Goal: Check status: Check status

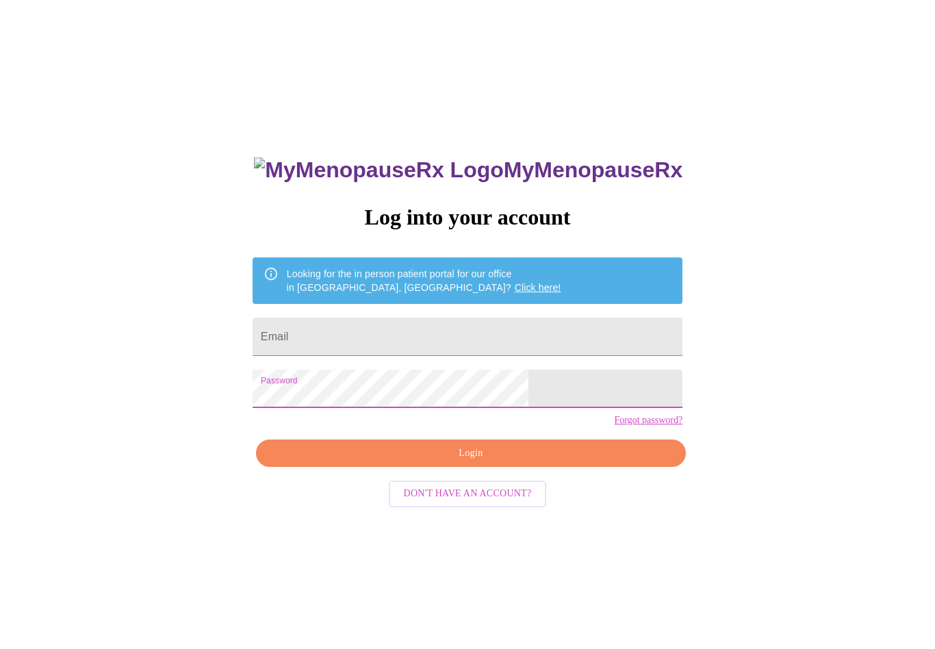
click at [398, 334] on input "Email" at bounding box center [468, 337] width 430 height 38
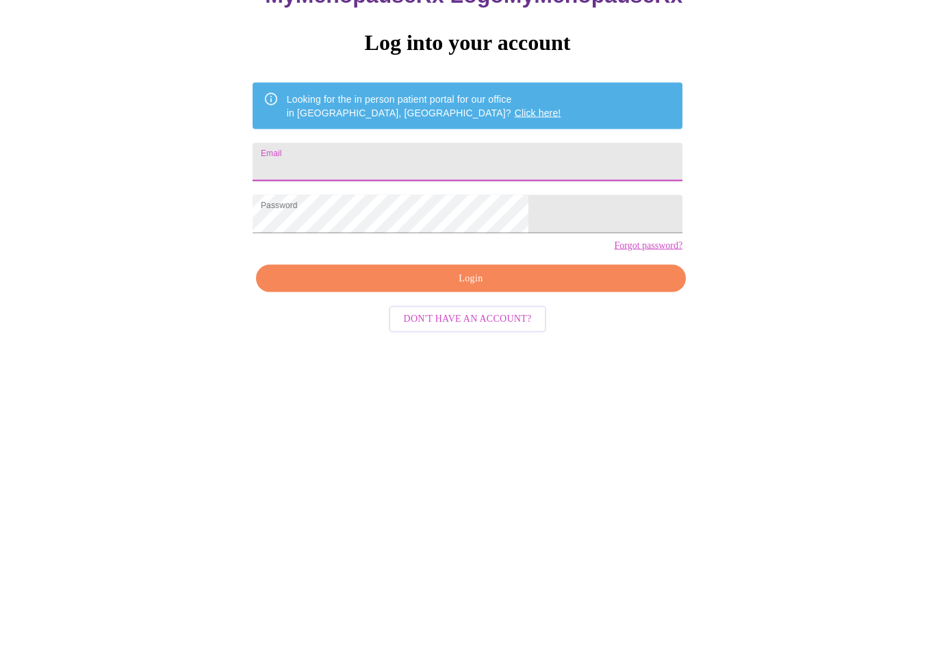
type input "[EMAIL_ADDRESS][DOMAIN_NAME]"
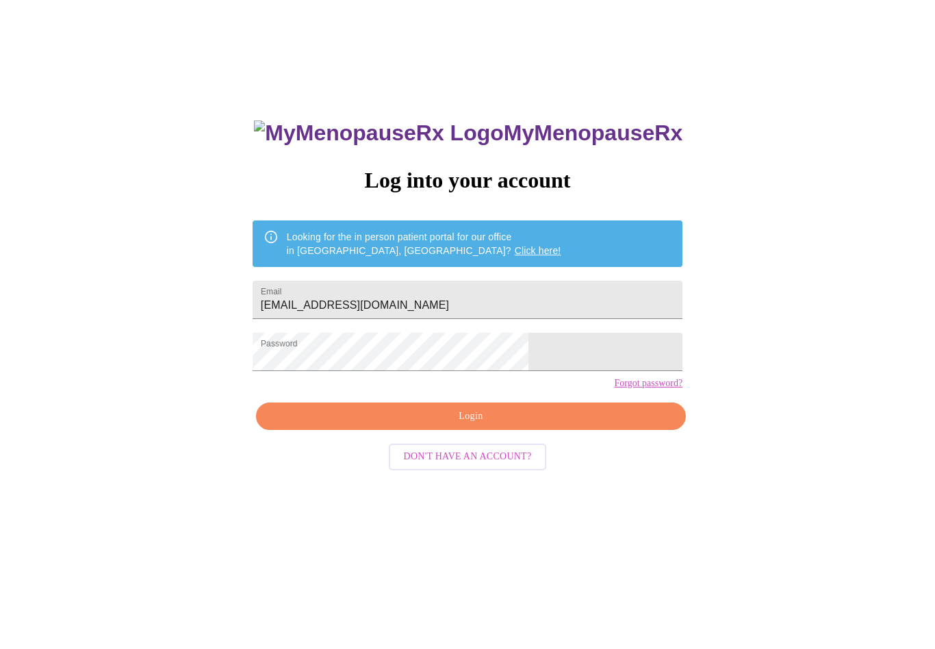
click at [479, 426] on span "Login" at bounding box center [471, 417] width 398 height 17
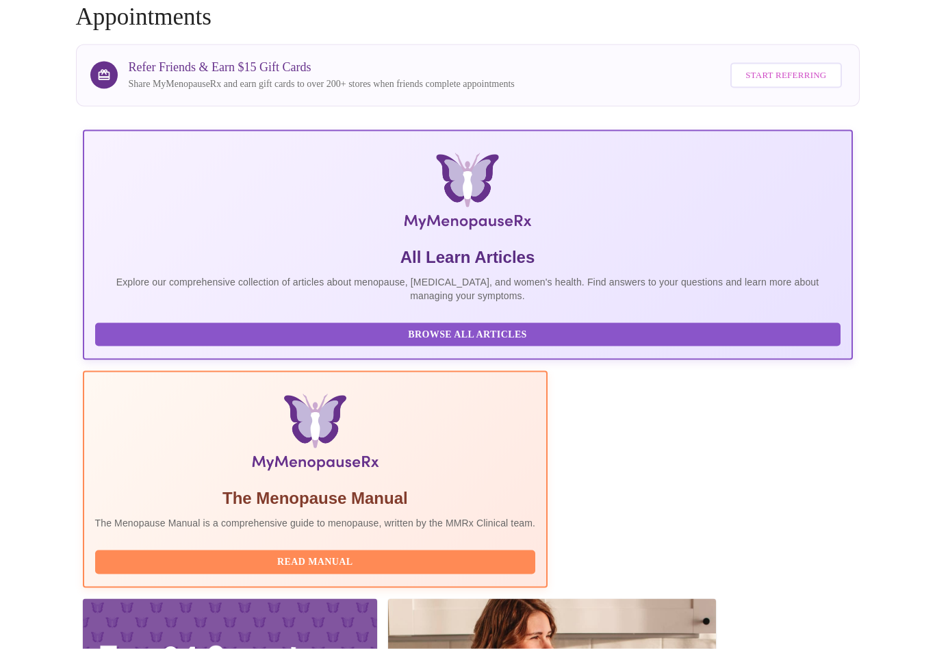
scroll to position [109, 0]
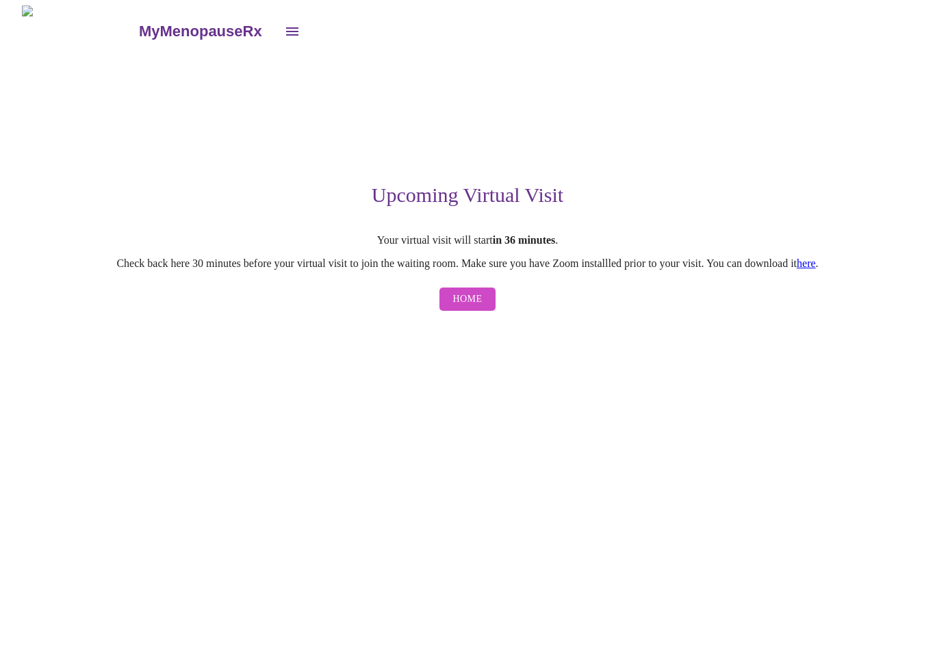
click at [480, 307] on span "Home" at bounding box center [467, 299] width 29 height 17
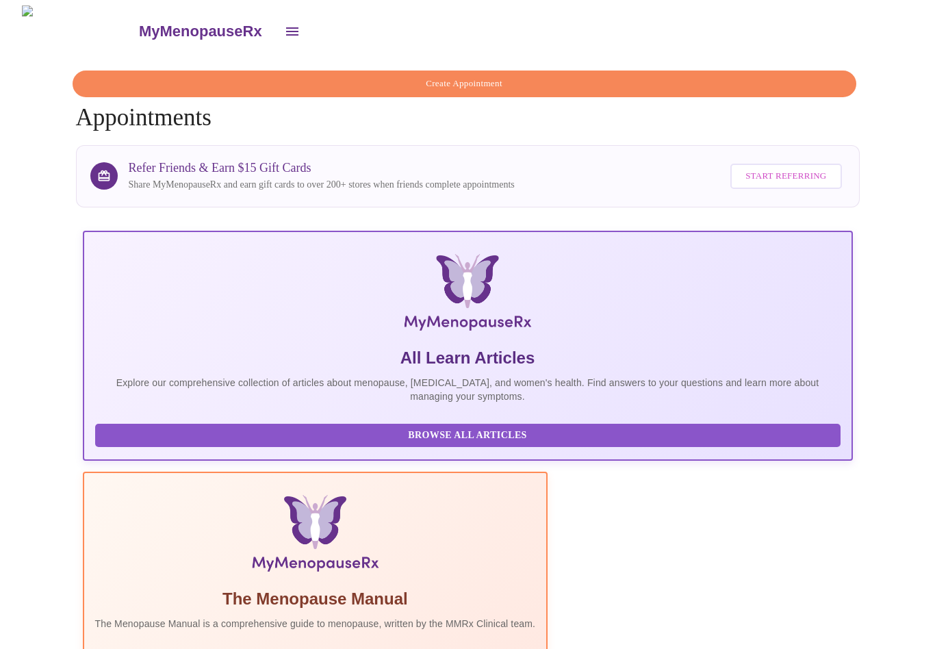
click at [284, 30] on icon "open drawer" at bounding box center [292, 31] width 16 height 16
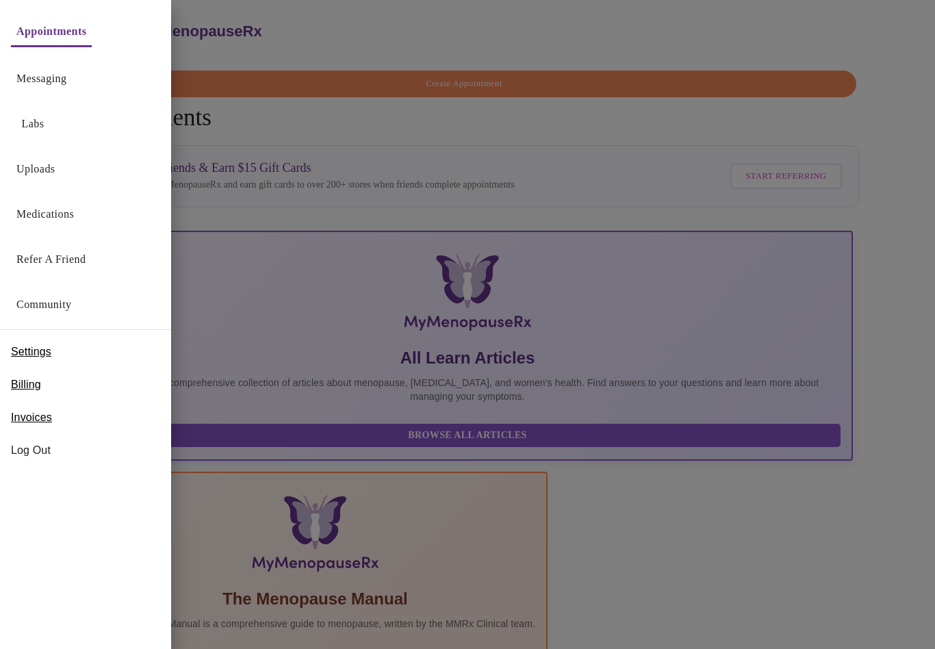
click at [52, 39] on link "Appointments" at bounding box center [51, 31] width 70 height 19
click at [892, 538] on div at bounding box center [467, 324] width 935 height 649
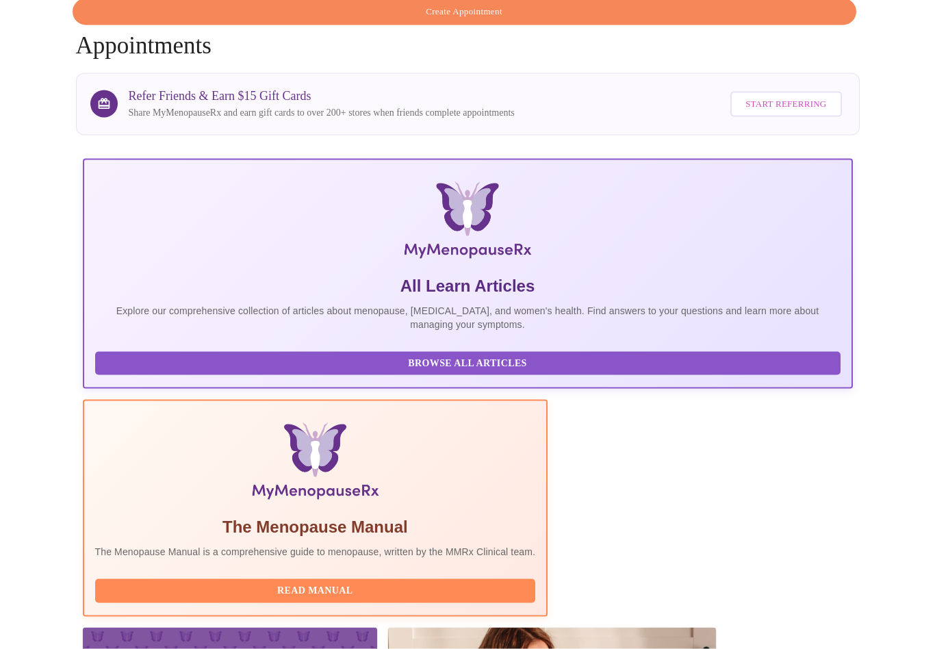
scroll to position [109, 0]
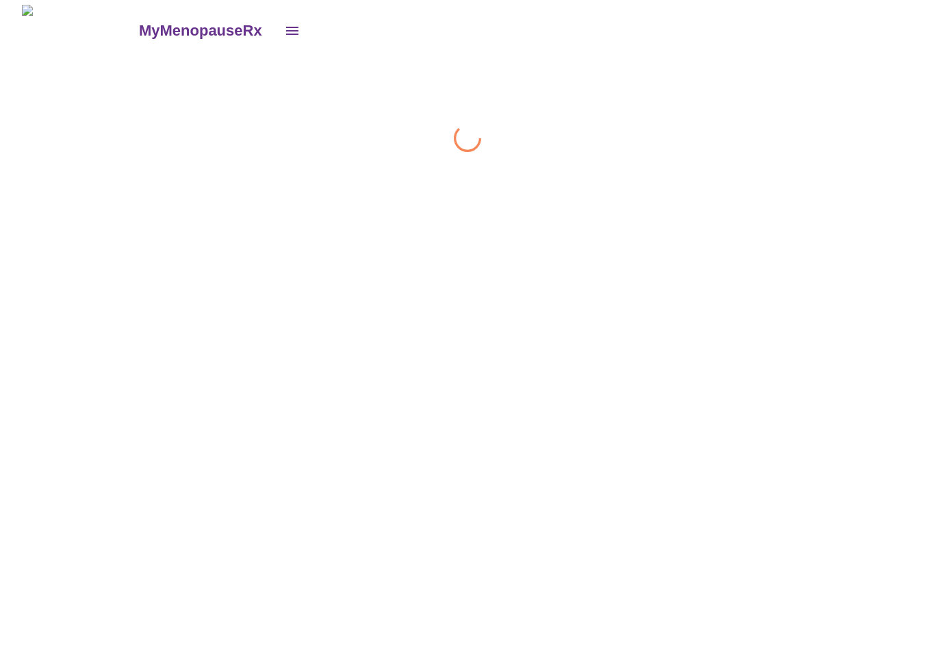
scroll to position [1, 0]
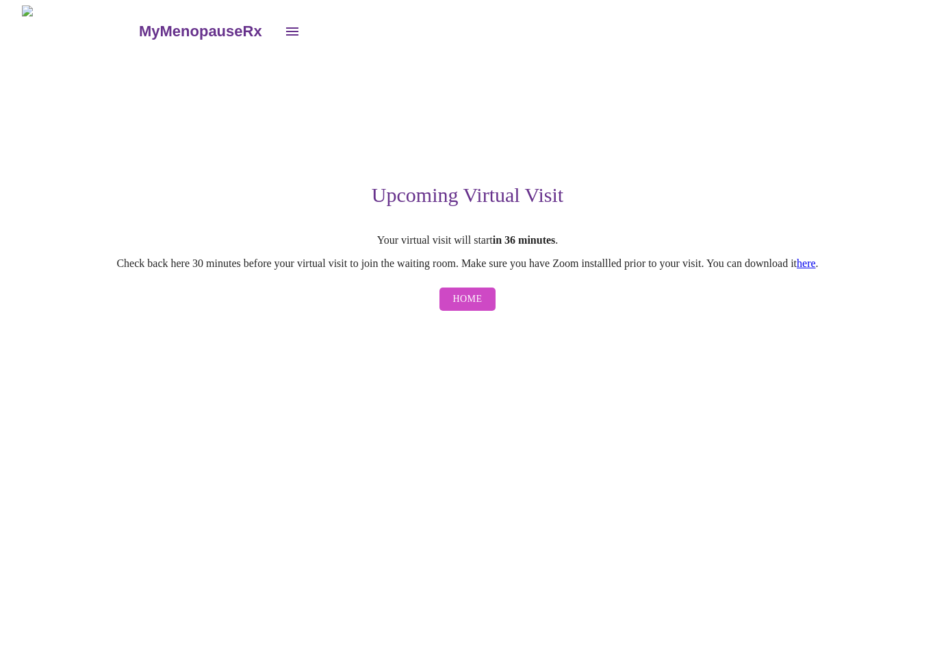
click at [833, 318] on div "MyMenopauseRx Upcoming Virtual Visit Your virtual visit will start in 36 minute…" at bounding box center [467, 161] width 924 height 312
